Goal: Find specific page/section: Find specific page/section

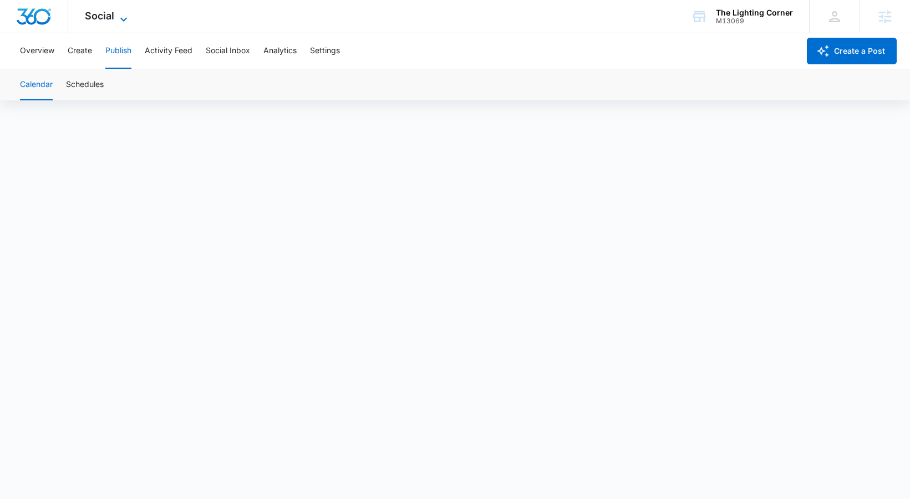
click at [110, 14] on span "Social" at bounding box center [99, 16] width 29 height 12
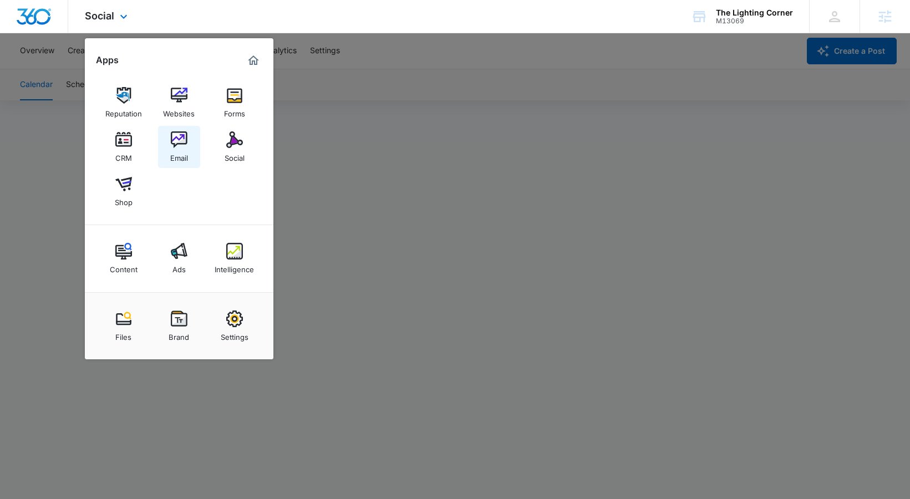
click at [176, 150] on div "Email" at bounding box center [179, 155] width 18 height 14
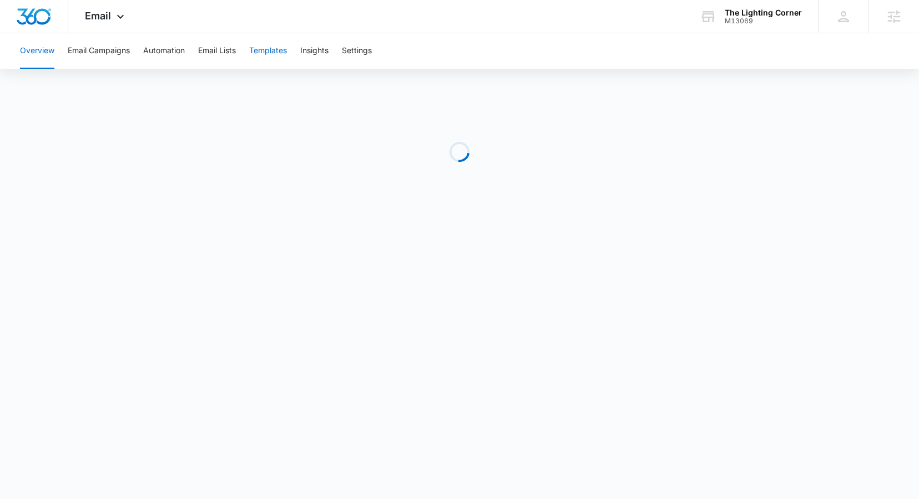
click at [263, 63] on button "Templates" at bounding box center [268, 51] width 38 height 36
click at [115, 56] on button "Email Campaigns" at bounding box center [99, 51] width 62 height 36
